Goal: Find specific page/section: Find specific page/section

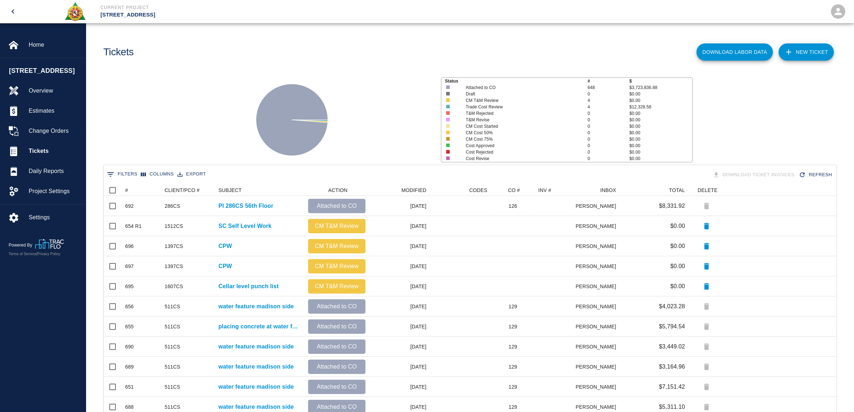
scroll to position [406, 726]
click at [44, 127] on span "Change Orders" at bounding box center [54, 131] width 51 height 9
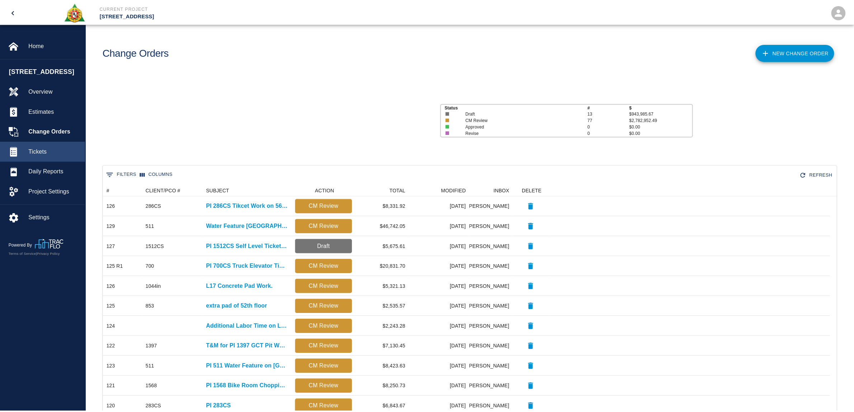
scroll to position [6, 7]
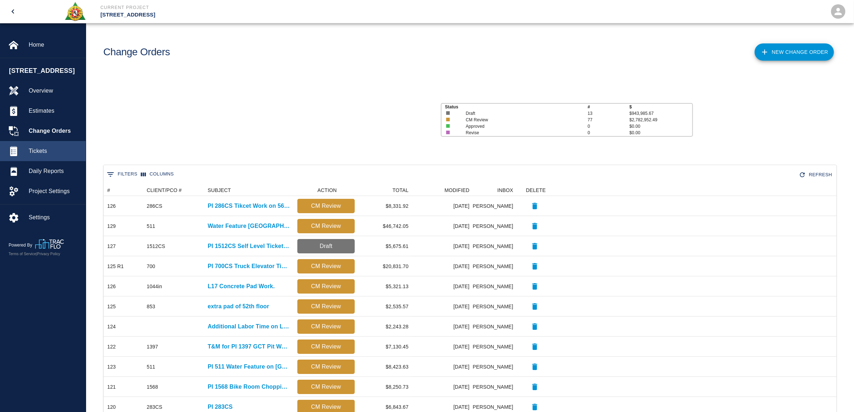
click at [47, 149] on span "Tickets" at bounding box center [54, 151] width 51 height 9
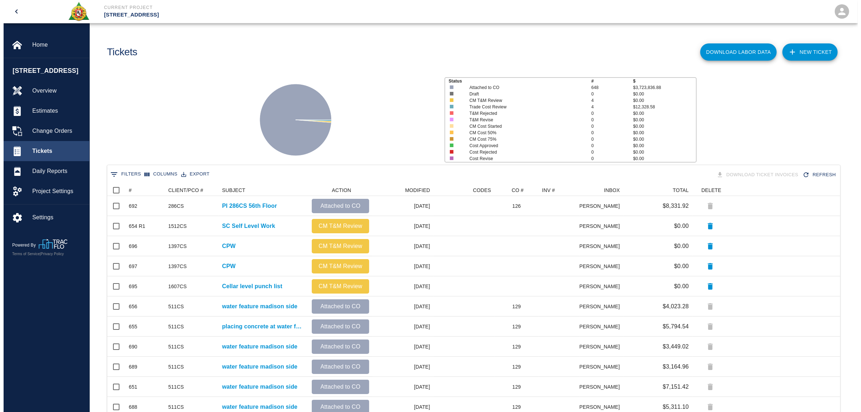
scroll to position [406, 726]
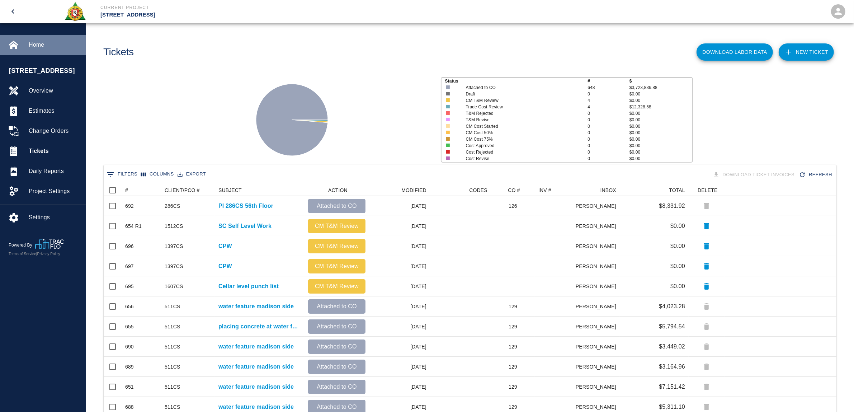
click at [45, 45] on span "Home" at bounding box center [54, 45] width 51 height 9
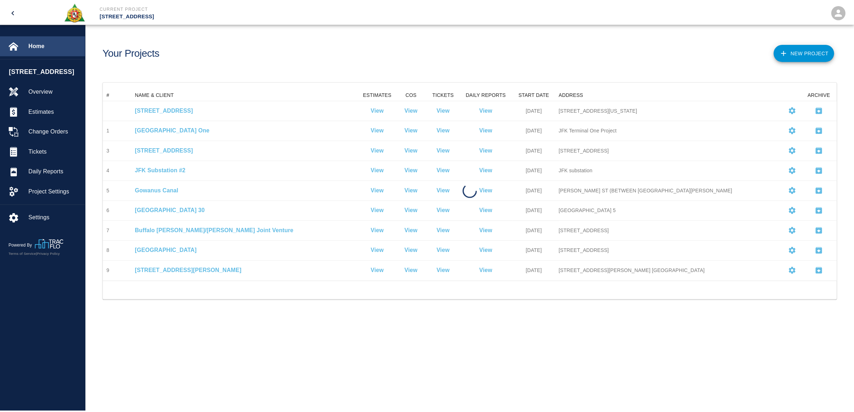
scroll to position [185, 733]
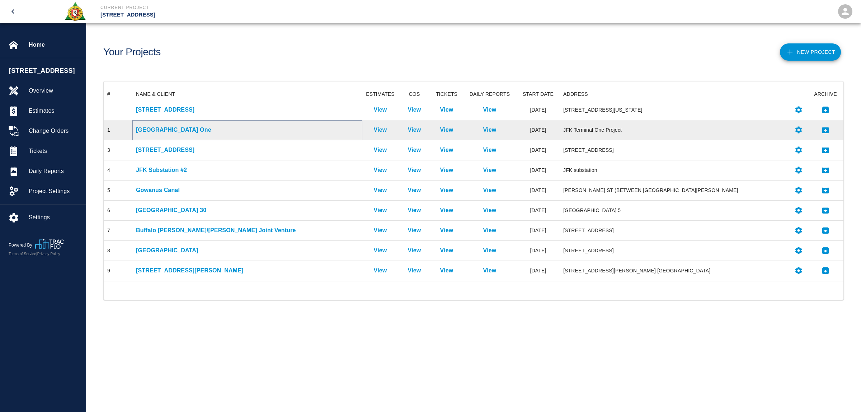
click at [175, 126] on p "[GEOGRAPHIC_DATA] One" at bounding box center [247, 130] width 223 height 9
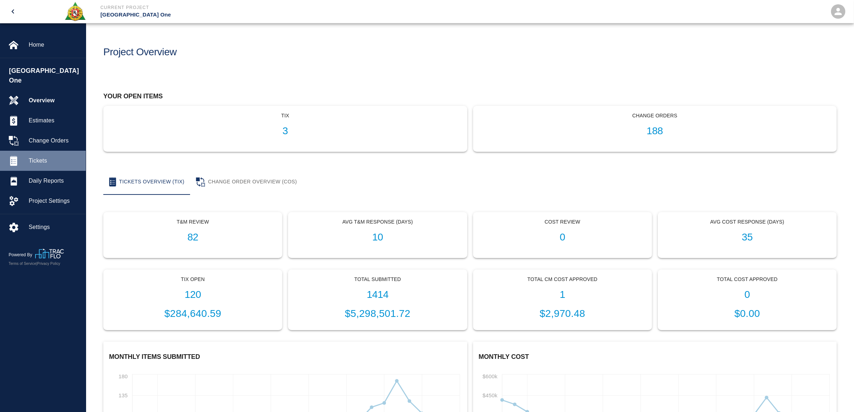
click at [36, 156] on span "Tickets" at bounding box center [54, 160] width 51 height 9
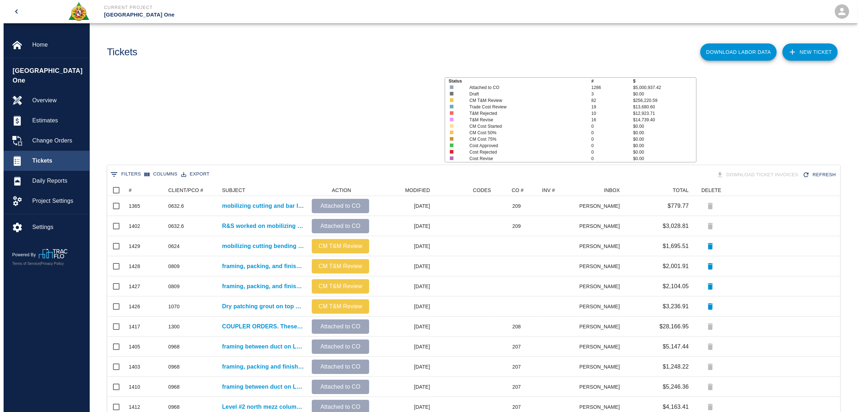
scroll to position [406, 726]
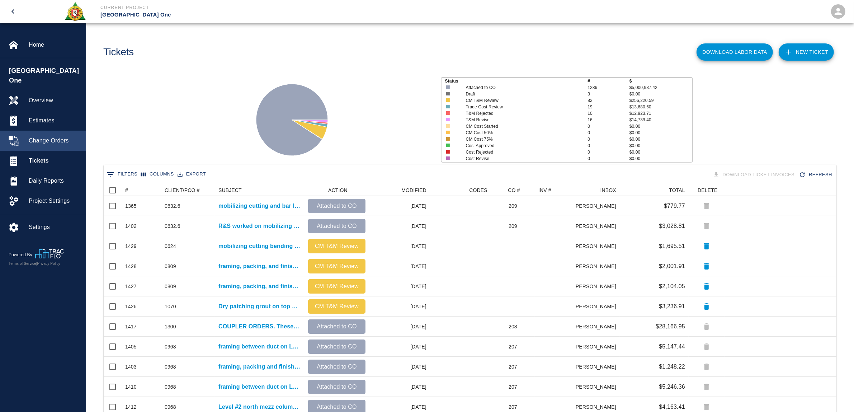
click at [47, 136] on span "Change Orders" at bounding box center [54, 140] width 51 height 9
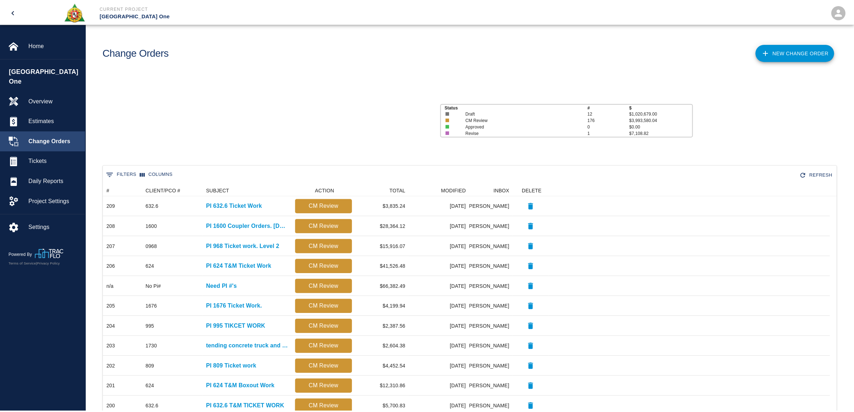
scroll to position [6, 7]
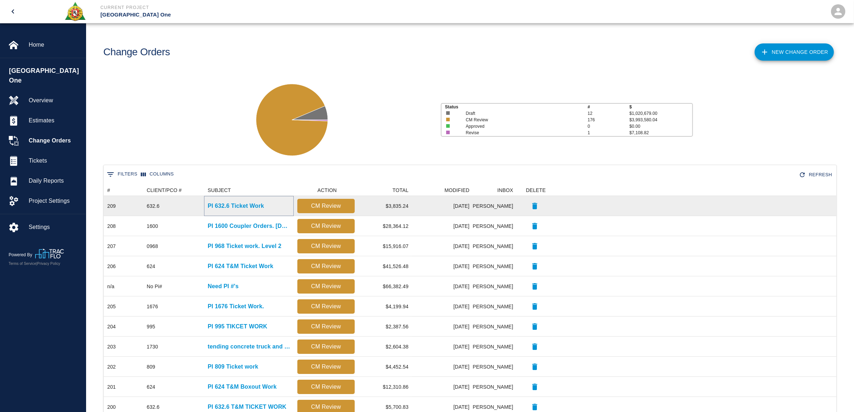
click at [263, 205] on p "PI 632.6 Ticket Work" at bounding box center [236, 206] width 56 height 9
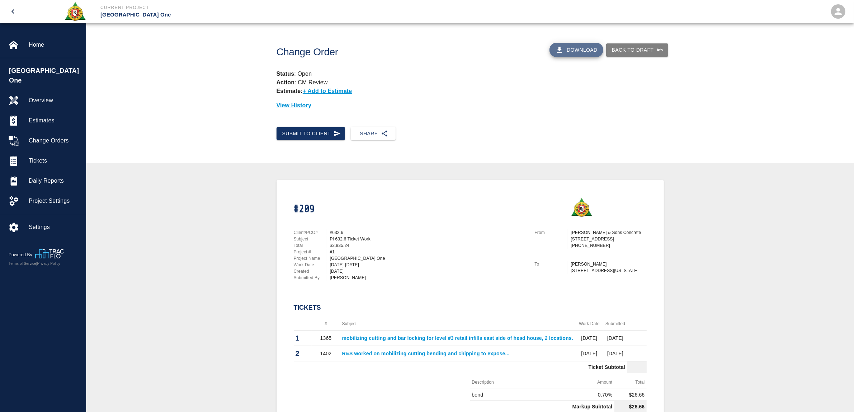
click at [566, 52] on button "Download" at bounding box center [577, 50] width 54 height 14
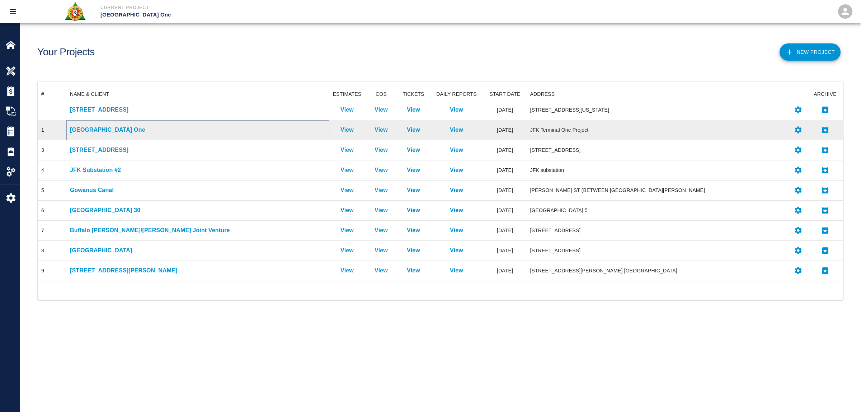
click at [109, 127] on p "[GEOGRAPHIC_DATA] One" at bounding box center [198, 130] width 256 height 9
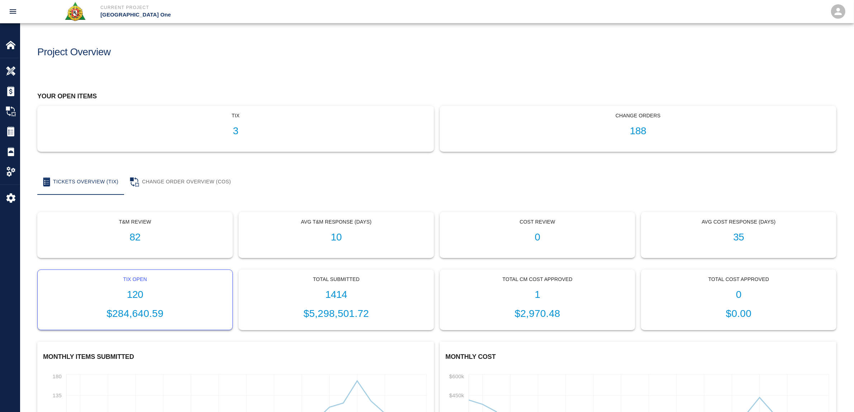
click at [142, 295] on h1 "120" at bounding box center [134, 295] width 183 height 12
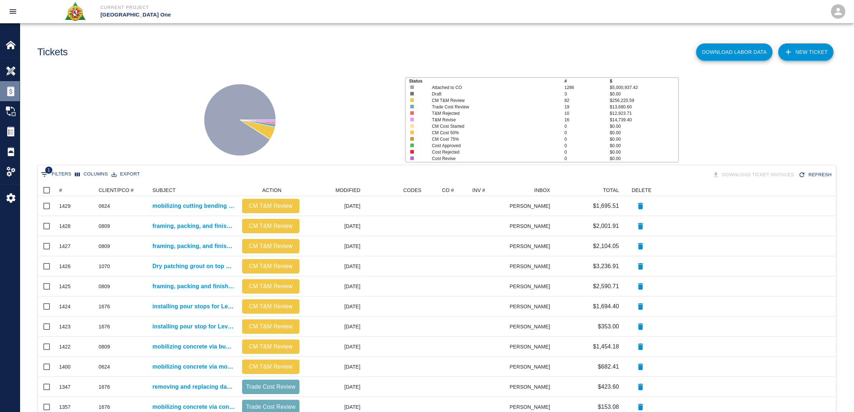
click at [15, 83] on div "Estimates" at bounding box center [10, 91] width 20 height 20
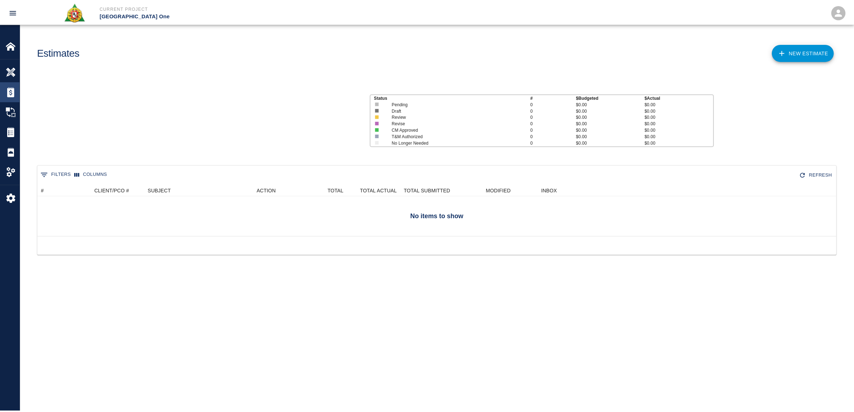
scroll to position [45, 798]
click at [13, 67] on img at bounding box center [11, 71] width 10 height 10
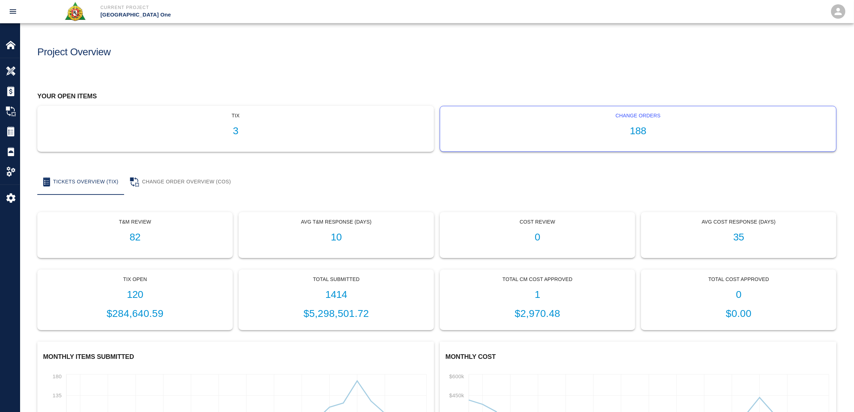
click at [636, 127] on h1 "188" at bounding box center [638, 131] width 385 height 12
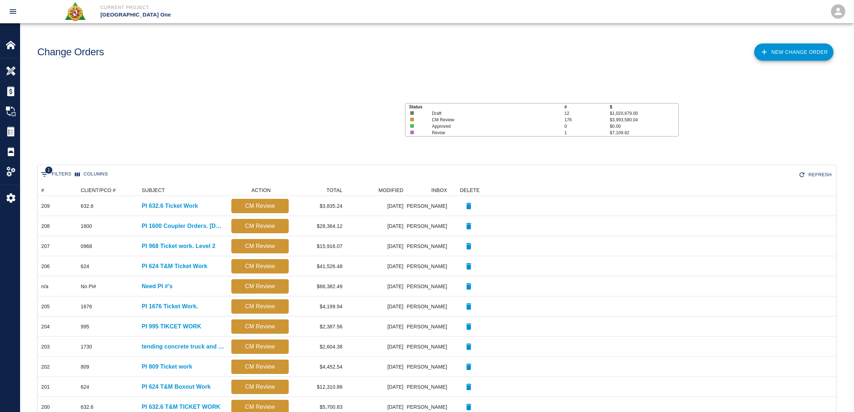
scroll to position [406, 791]
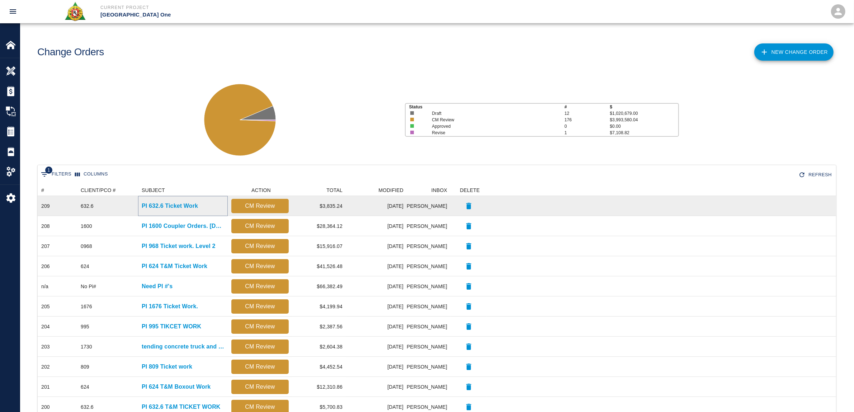
click at [196, 206] on p "PI 632.6 Ticket Work" at bounding box center [170, 206] width 56 height 9
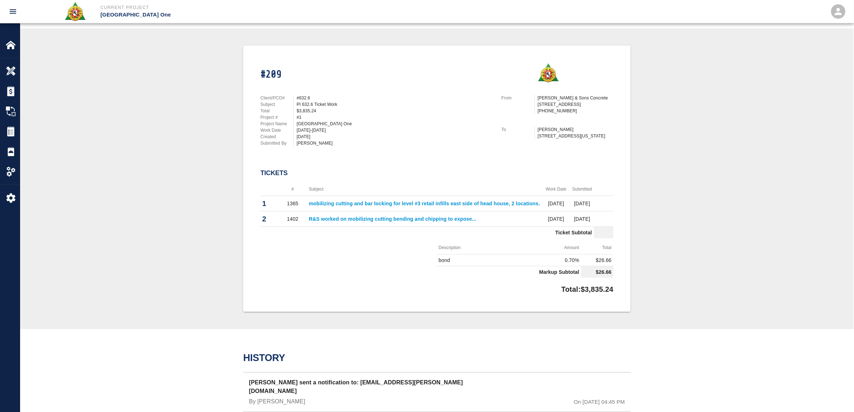
scroll to position [0, 41]
click at [330, 216] on link "R&S worked on mobilizing cutting bending and chipping to expose..." at bounding box center [358, 219] width 168 height 6
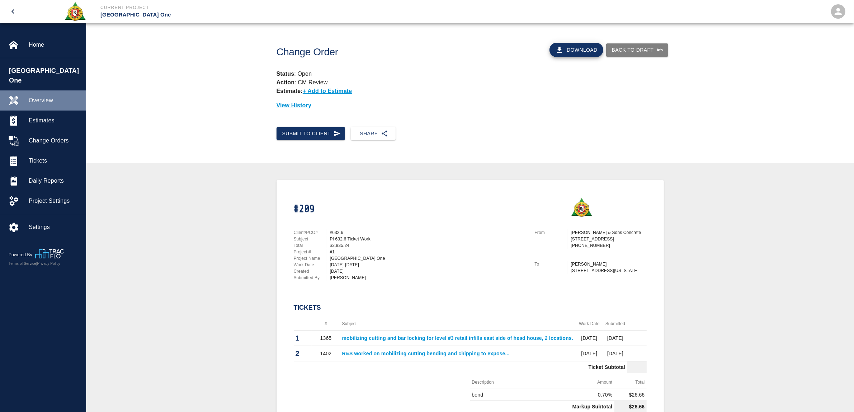
click at [46, 96] on span "Overview" at bounding box center [54, 100] width 51 height 9
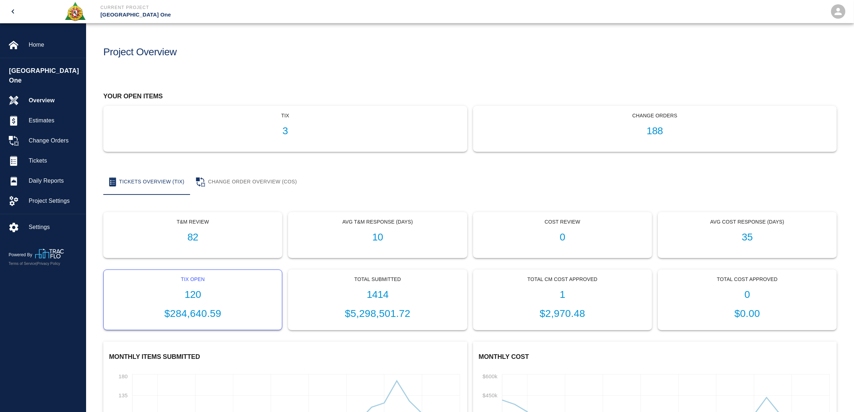
click at [206, 291] on h1 "120" at bounding box center [192, 295] width 167 height 12
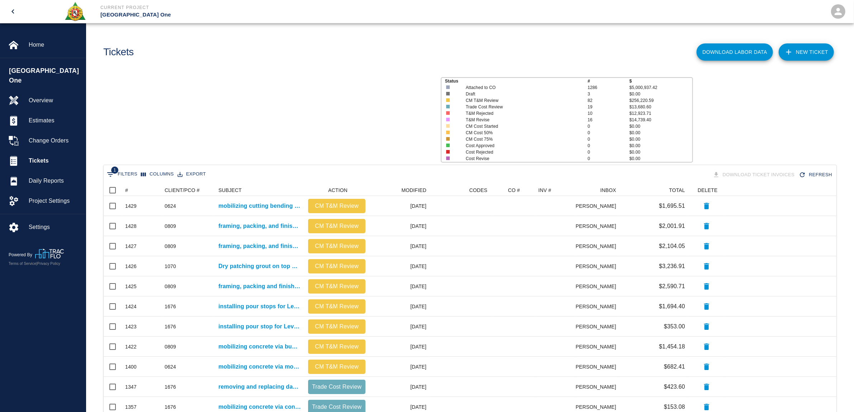
scroll to position [406, 726]
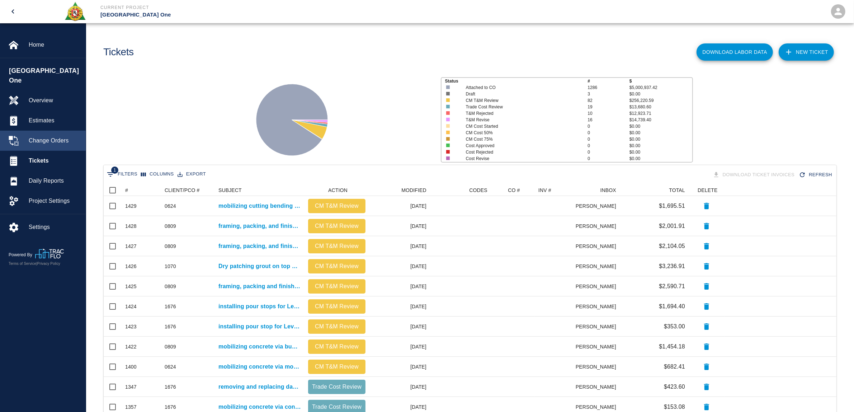
click at [47, 136] on span "Change Orders" at bounding box center [54, 140] width 51 height 9
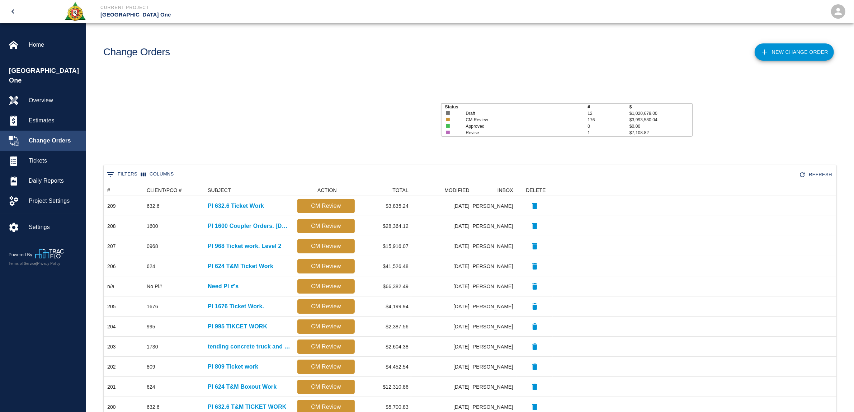
scroll to position [406, 726]
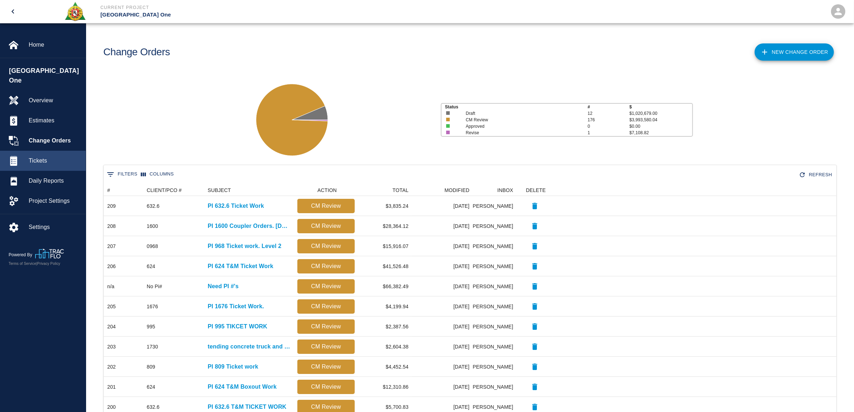
click at [42, 156] on span "Tickets" at bounding box center [54, 160] width 51 height 9
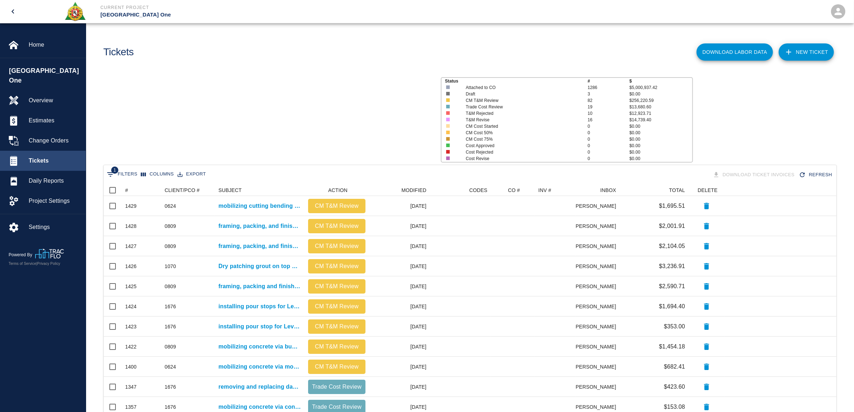
scroll to position [406, 726]
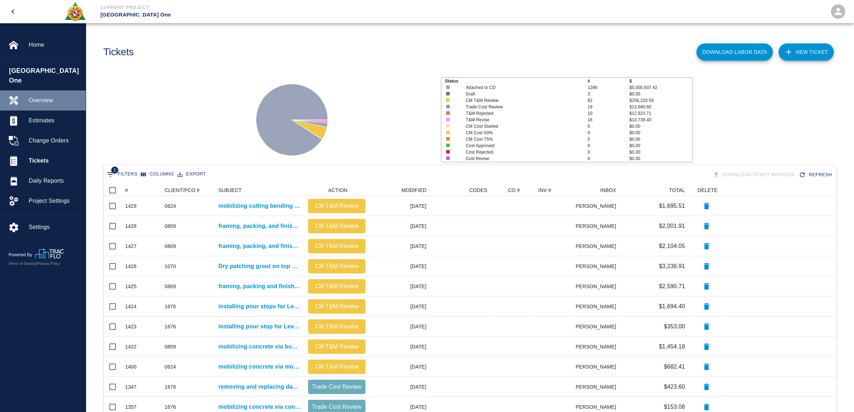
click at [51, 90] on div "Overview" at bounding box center [43, 100] width 86 height 20
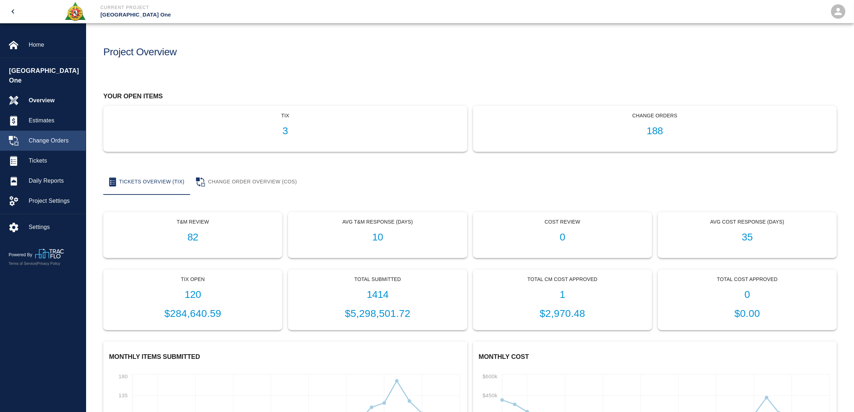
click at [56, 131] on div "Change Orders" at bounding box center [43, 141] width 86 height 20
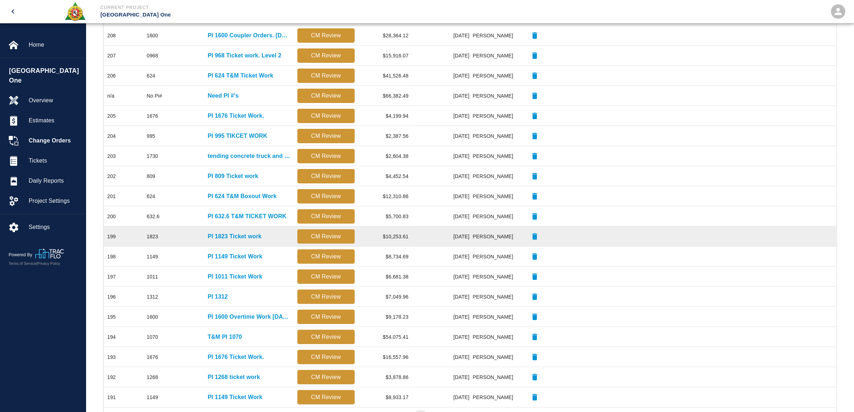
scroll to position [222, 0]
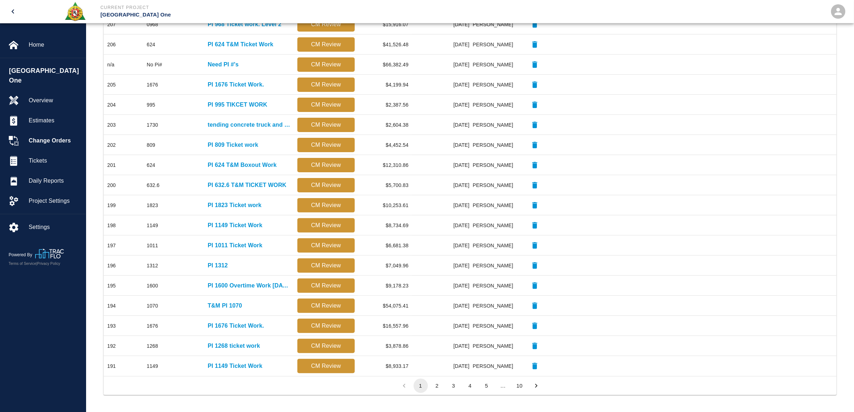
click at [452, 386] on button "3" at bounding box center [454, 385] width 14 height 14
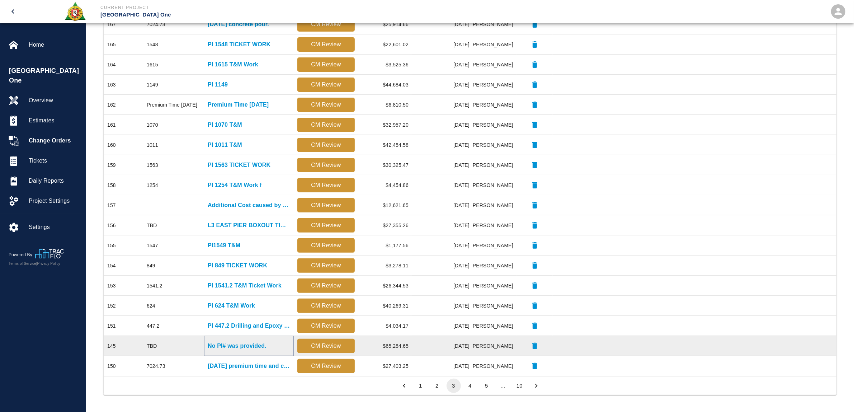
click at [254, 344] on p "No PI# was provided." at bounding box center [237, 346] width 59 height 9
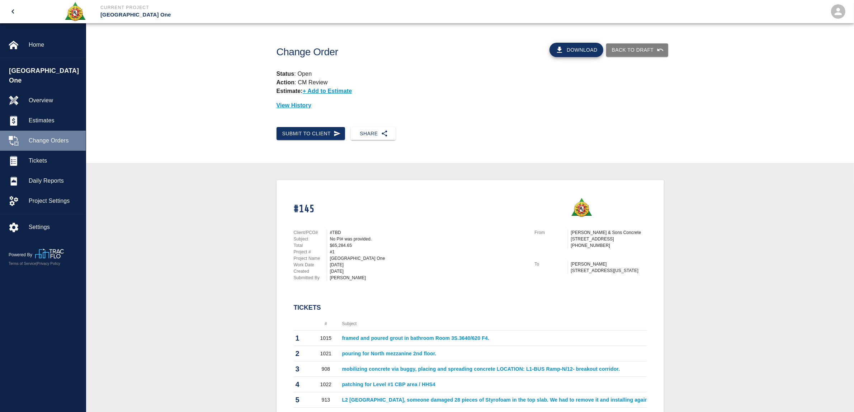
click at [46, 135] on div "Change Orders" at bounding box center [43, 141] width 86 height 20
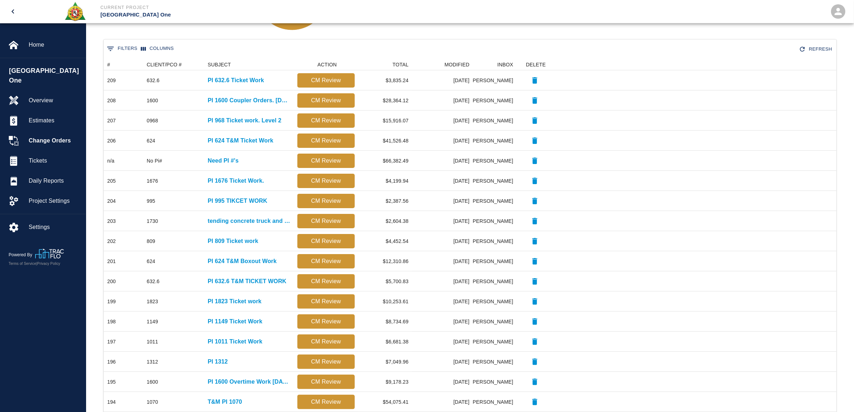
scroll to position [222, 0]
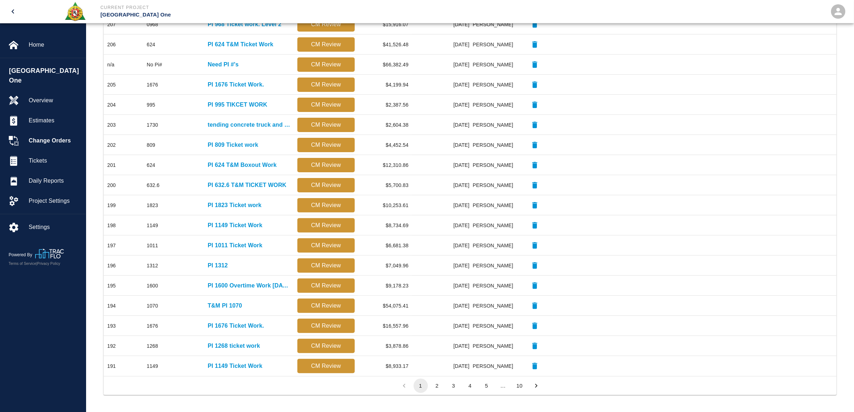
click at [456, 389] on button "3" at bounding box center [454, 385] width 14 height 14
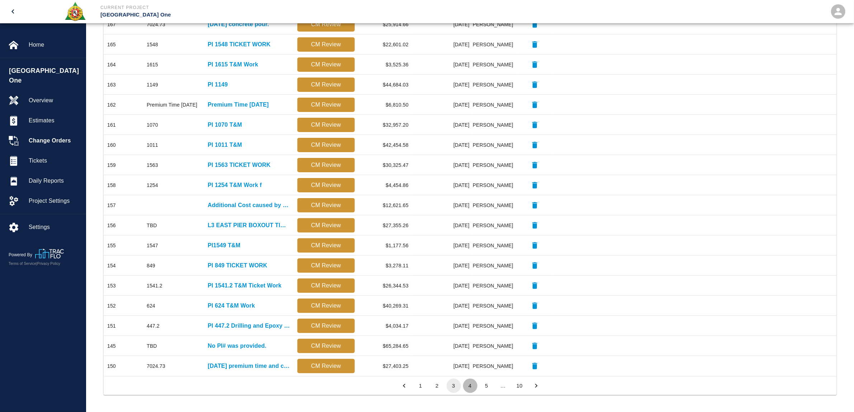
click at [475, 383] on button "4" at bounding box center [470, 385] width 14 height 14
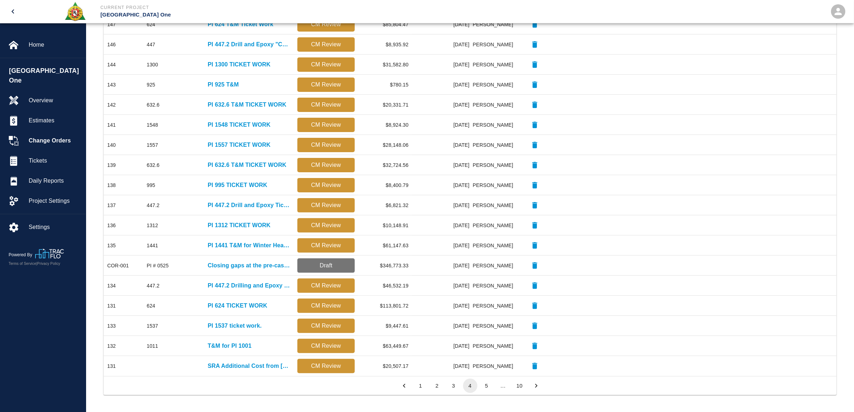
click at [438, 387] on button "2" at bounding box center [437, 385] width 14 height 14
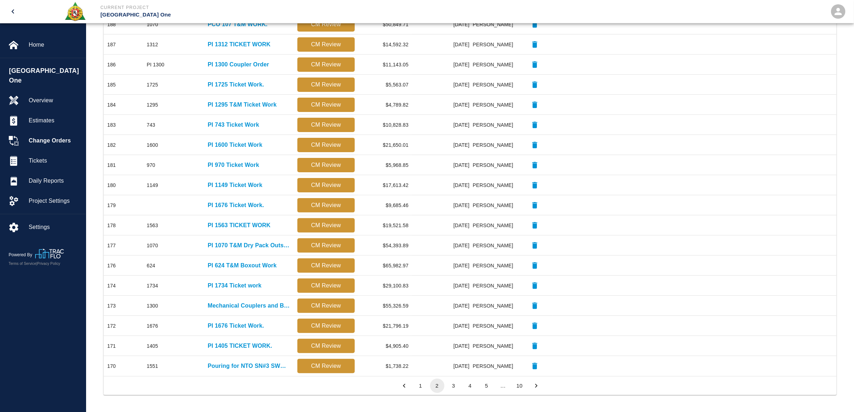
click at [415, 386] on button "1" at bounding box center [421, 385] width 14 height 14
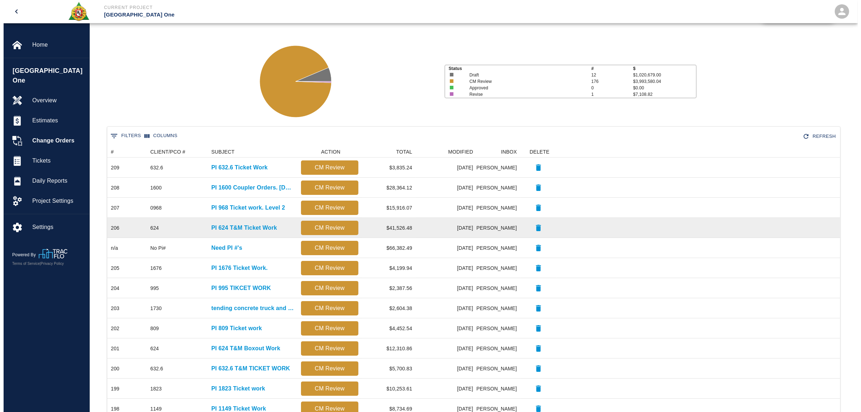
scroll to position [0, 0]
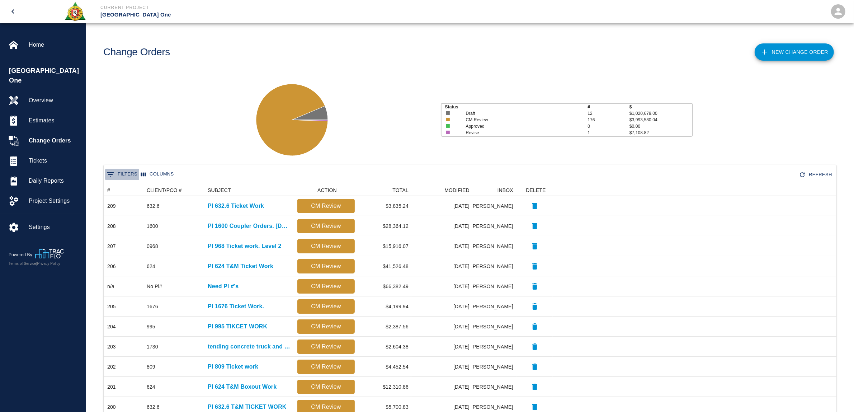
click at [126, 176] on button "0 Filters" at bounding box center [122, 174] width 34 height 11
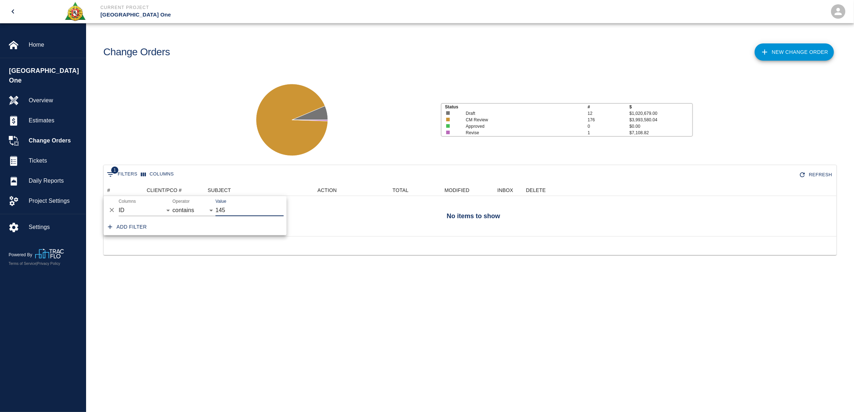
scroll to position [7, 7]
type input "145"
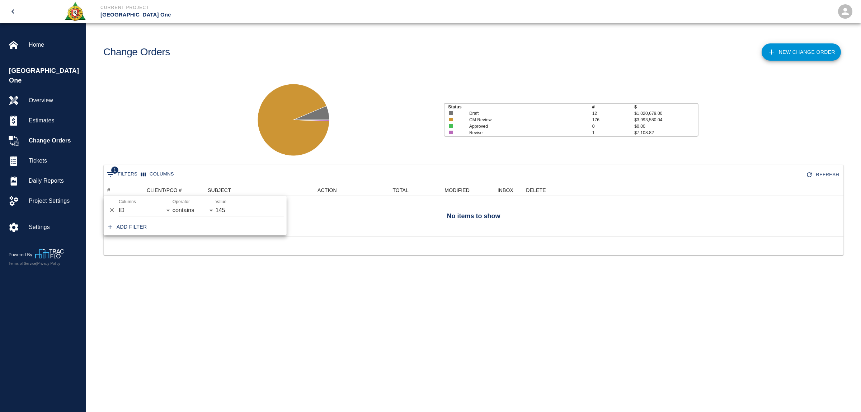
click at [235, 147] on div "Status # $ Draft 12 $1,020,679.00 CM Review 176 $3,993,580.04 Approved 0 $0.00 …" at bounding box center [470, 116] width 781 height 95
click at [119, 175] on button "1 Filters" at bounding box center [122, 174] width 34 height 11
click at [136, 212] on select "ID # CLIENT/PCO # SUBJECT ACTION TOTAL MODIFIED INBOX CREATED Date Closed Date …" at bounding box center [146, 209] width 54 height 11
click at [188, 208] on select "contains equals starts with ends with is empty is not empty is any of" at bounding box center [194, 209] width 43 height 11
click at [143, 209] on select "ID # CLIENT/PCO # SUBJECT ACTION TOTAL MODIFIED INBOX CREATED Date Closed Date …" at bounding box center [146, 209] width 54 height 11
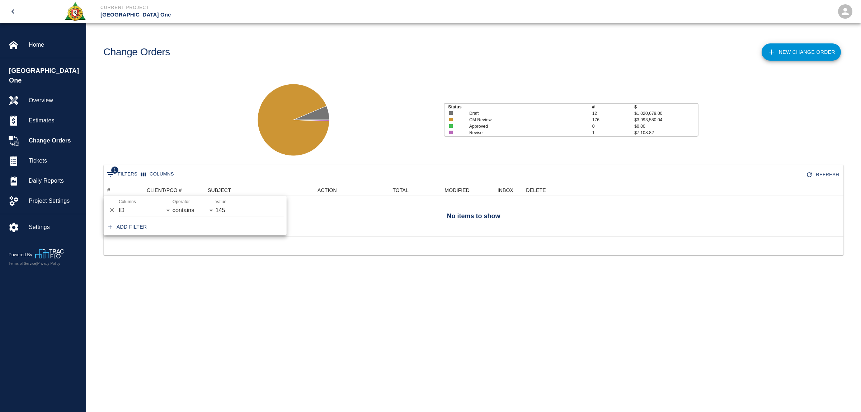
drag, startPoint x: 189, startPoint y: 110, endPoint x: 125, endPoint y: 104, distance: 64.1
click at [188, 110] on div "Status # $ Draft 12 $1,020,679.00 CM Review 176 $3,993,580.04 Approved 0 $0.00 …" at bounding box center [470, 116] width 781 height 95
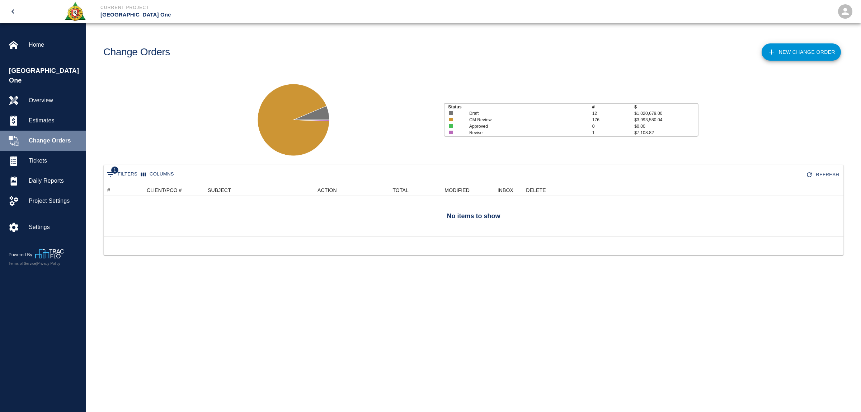
click at [50, 136] on span "Change Orders" at bounding box center [54, 140] width 51 height 9
click at [36, 131] on div "Change Orders" at bounding box center [43, 141] width 86 height 20
click at [108, 175] on icon "Show filters" at bounding box center [110, 174] width 9 height 9
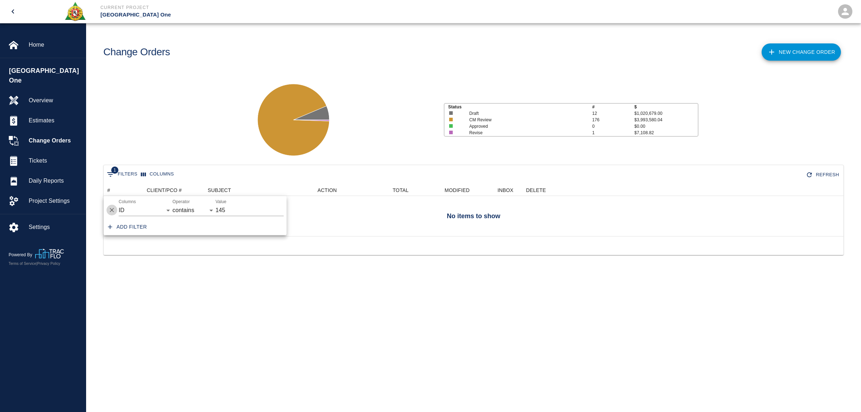
click at [111, 210] on icon "Delete" at bounding box center [112, 210] width 4 height 4
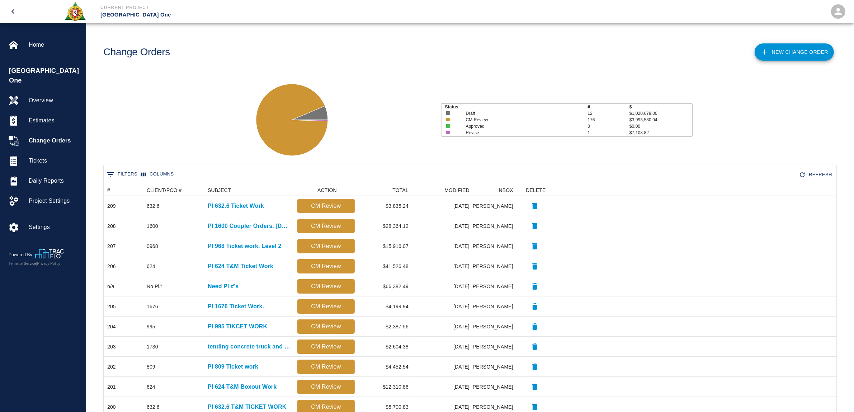
scroll to position [6, 7]
click at [42, 156] on span "Tickets" at bounding box center [54, 160] width 51 height 9
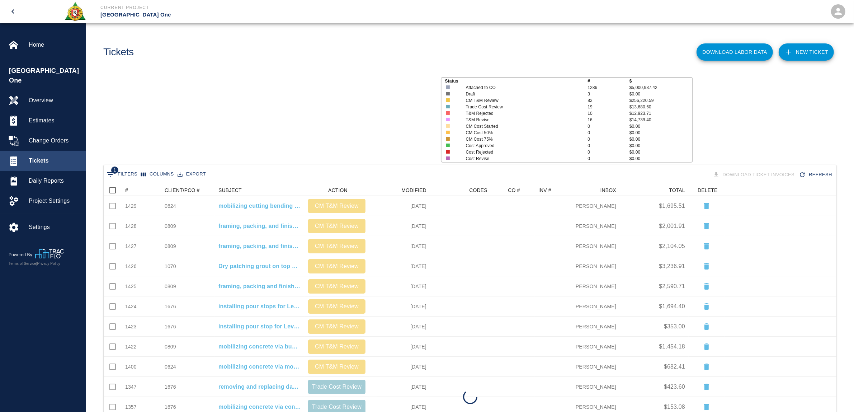
scroll to position [406, 726]
